Goal: Information Seeking & Learning: Learn about a topic

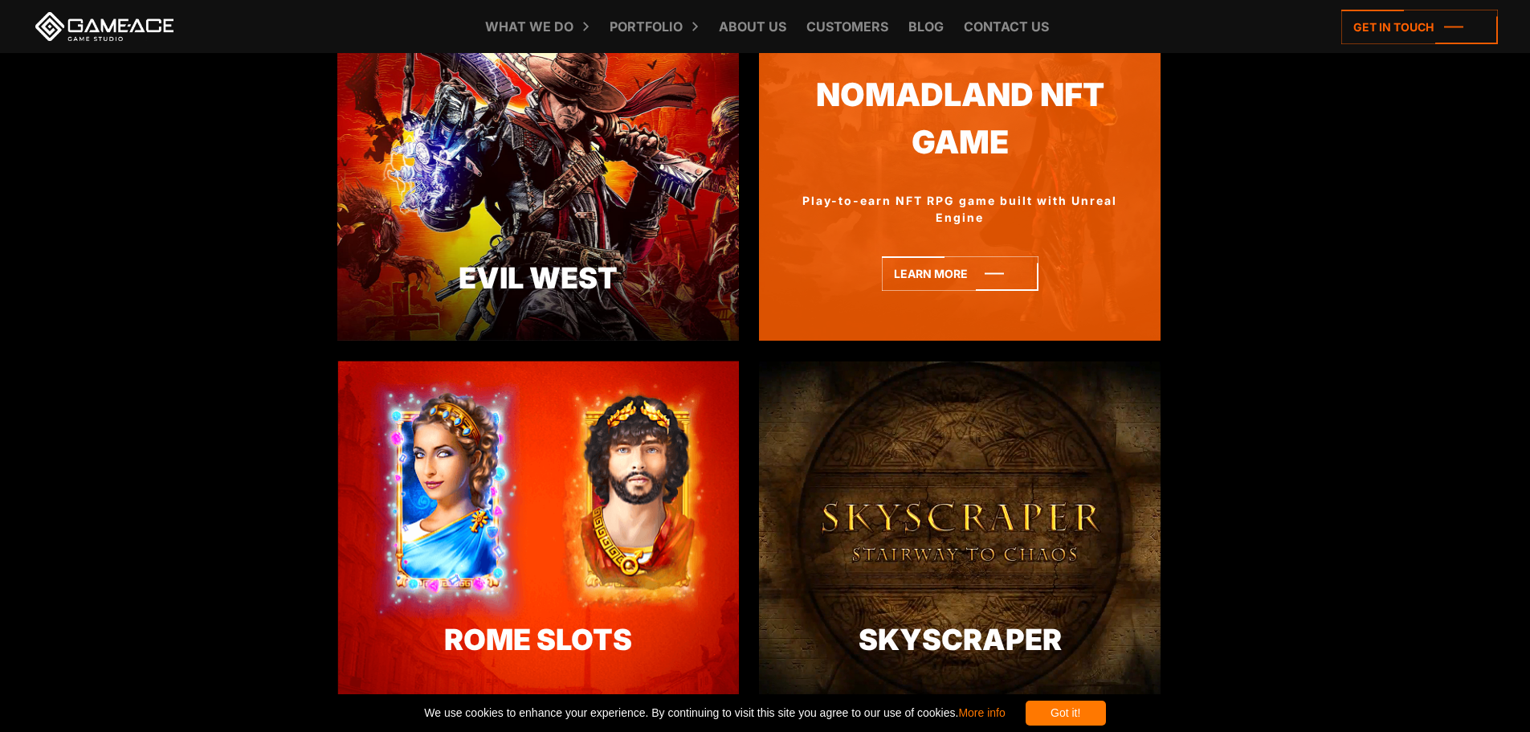
scroll to position [2647, 0]
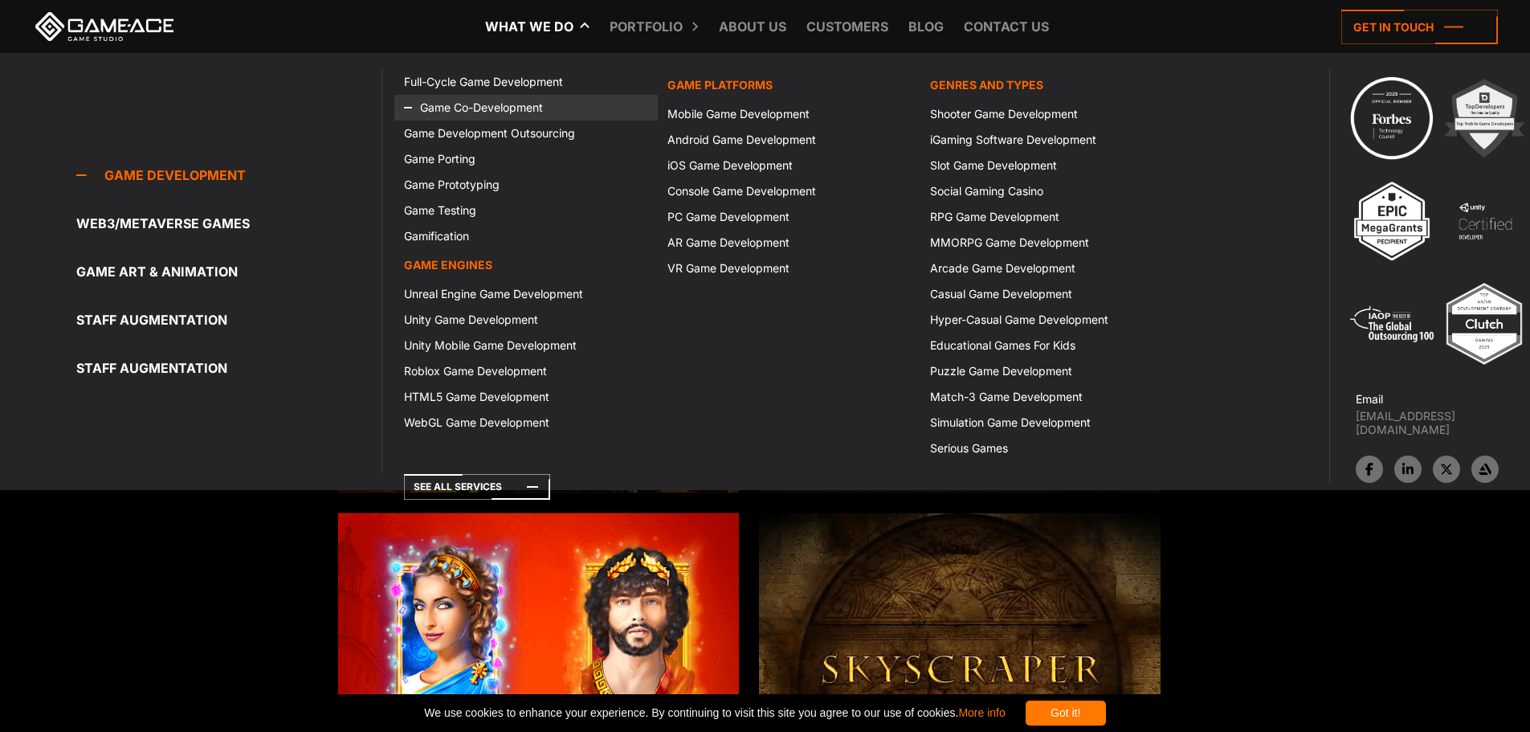
click at [477, 110] on link "Game Co-Development" at bounding box center [525, 108] width 263 height 26
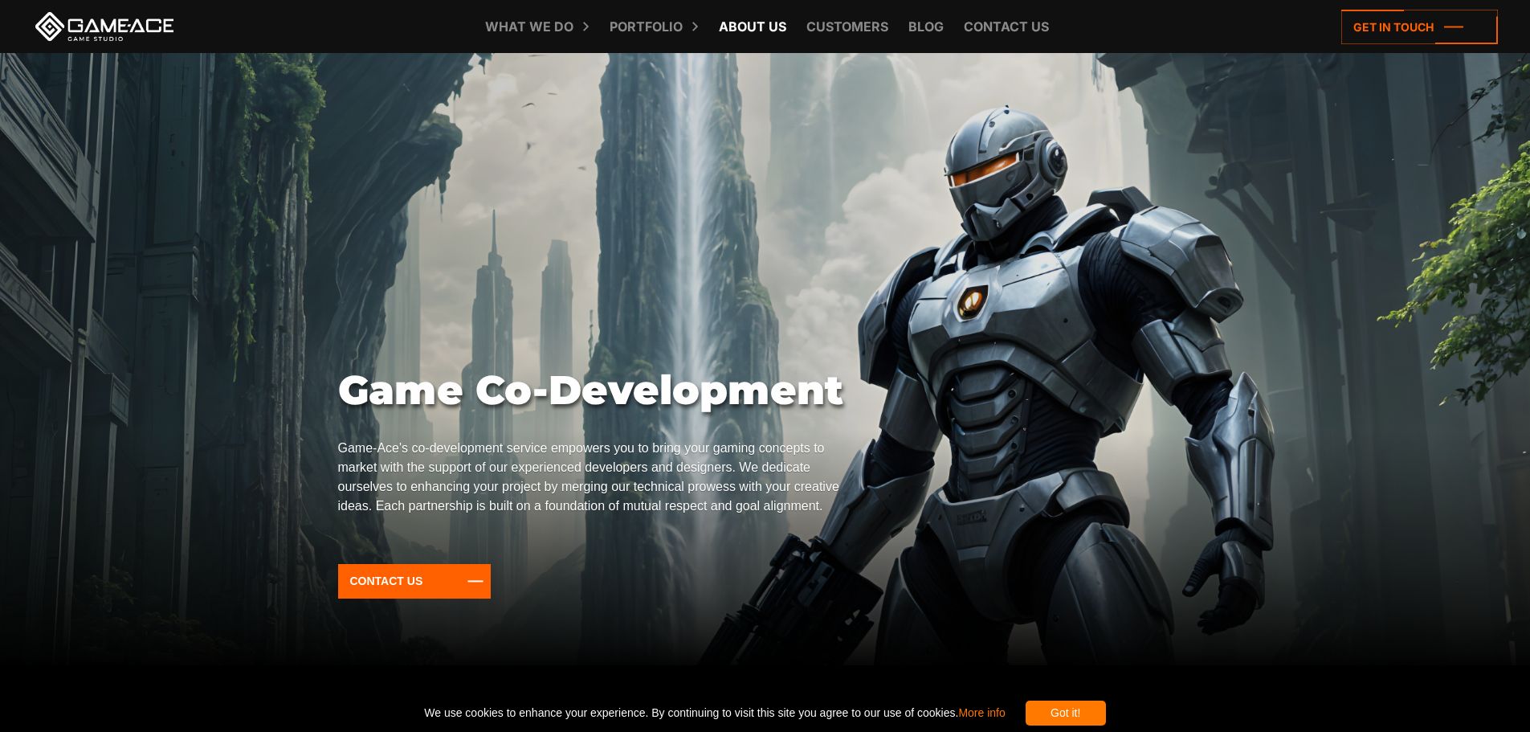
click at [766, 32] on link "About Us" at bounding box center [753, 26] width 84 height 53
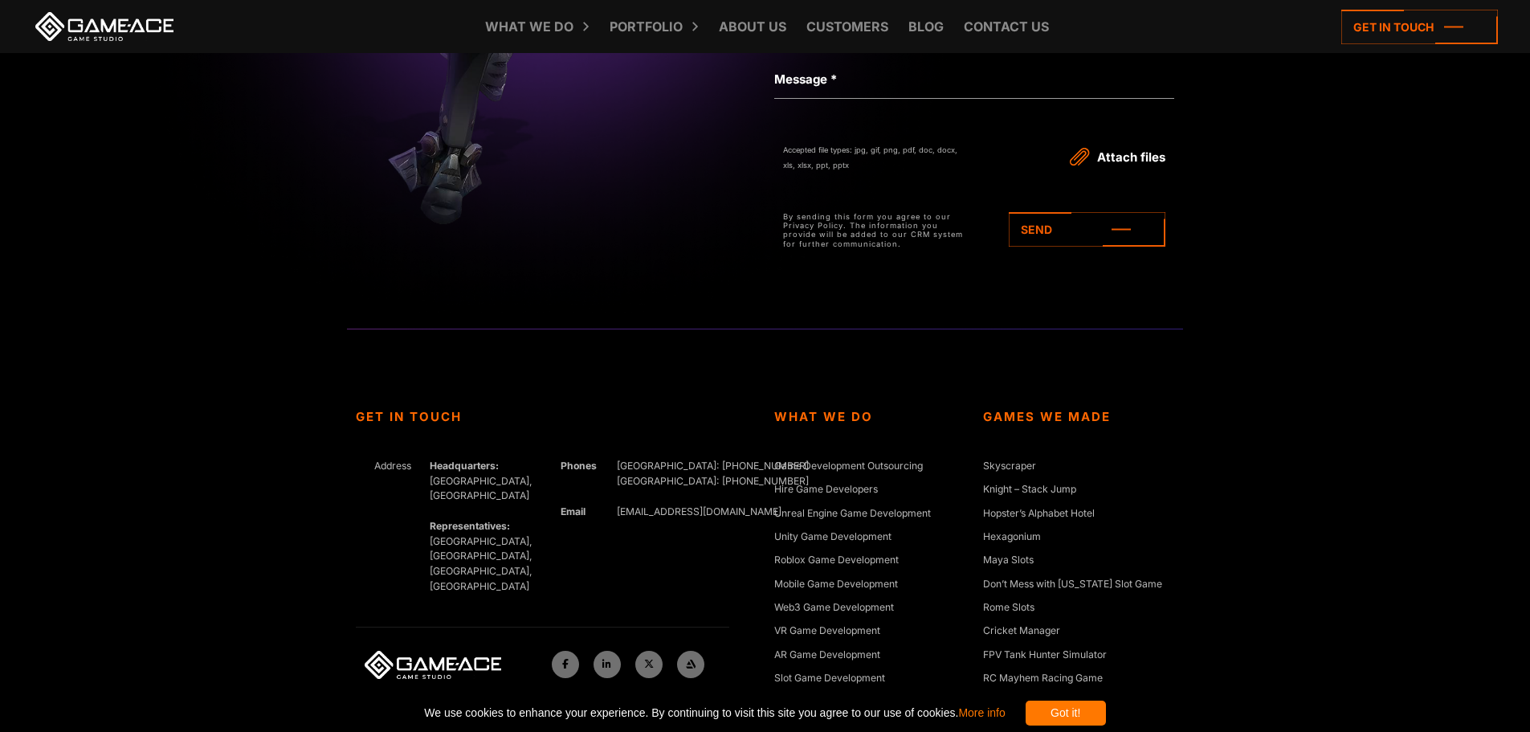
scroll to position [5943, 0]
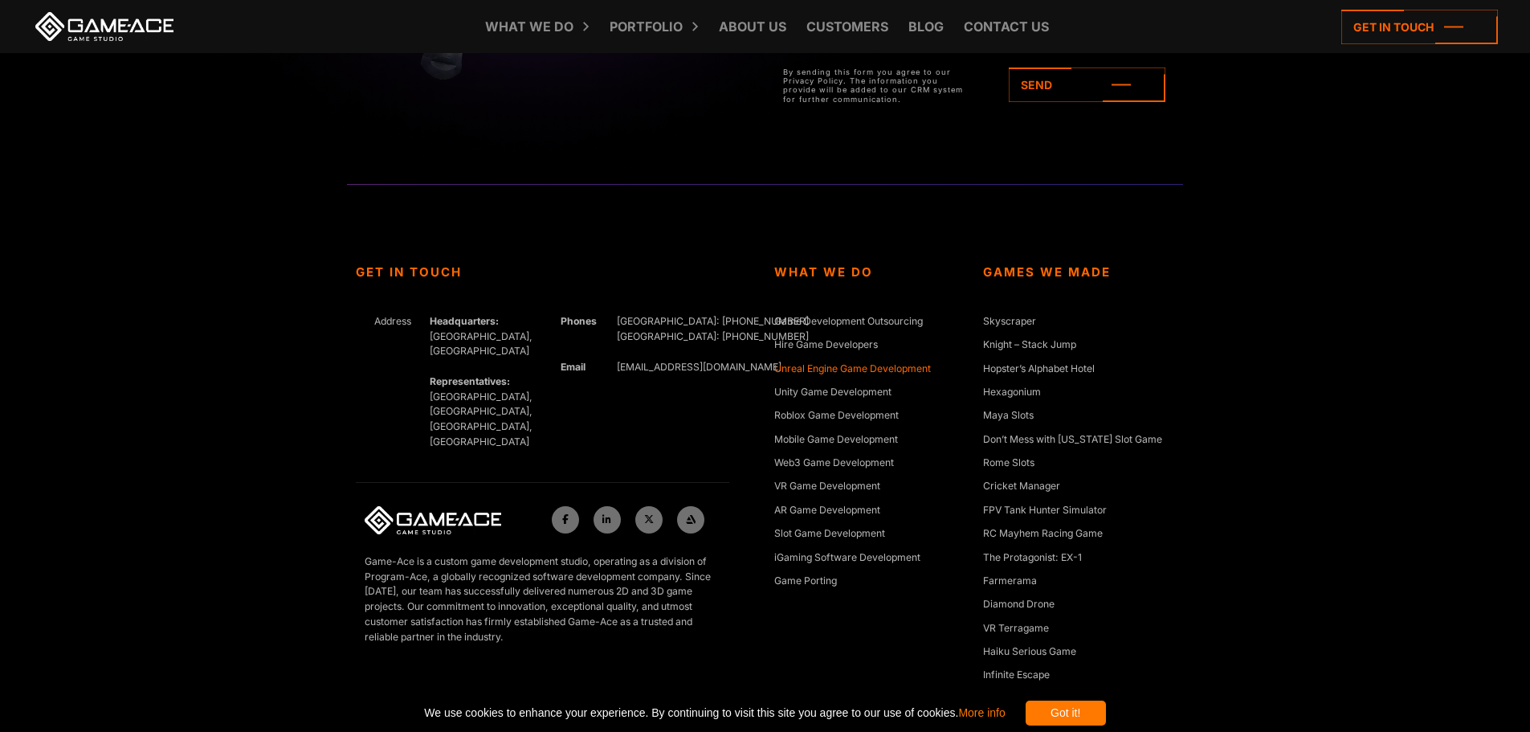
click at [808, 370] on link "Unreal Engine Game Development" at bounding box center [852, 369] width 157 height 16
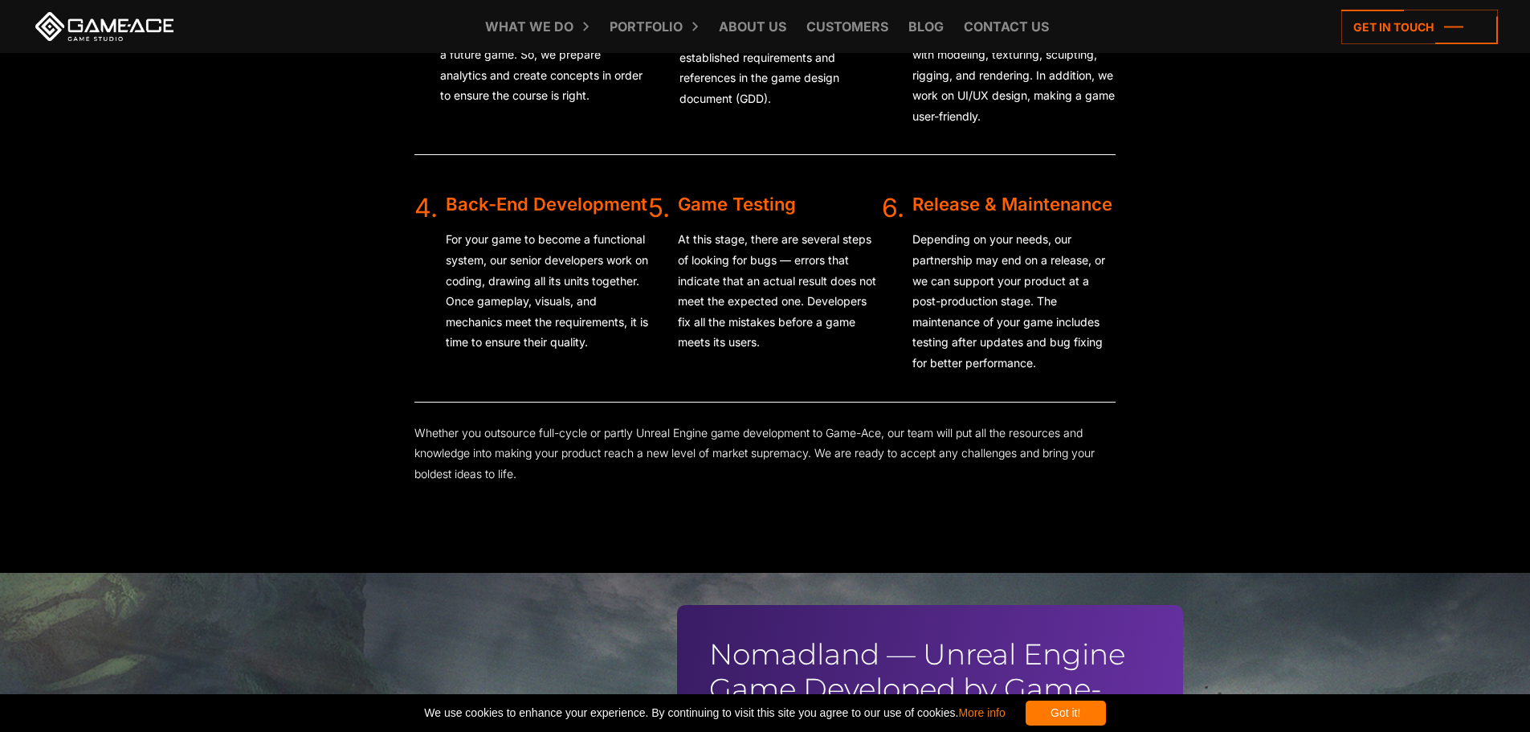
scroll to position [3212, 0]
